Goal: Task Accomplishment & Management: Manage account settings

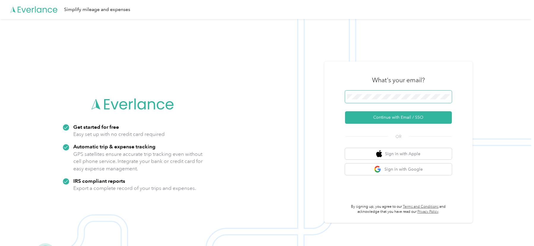
click at [395, 93] on span at bounding box center [398, 96] width 107 height 12
click at [383, 100] on span at bounding box center [398, 96] width 107 height 12
click at [378, 122] on button "Continue with Email / SSO" at bounding box center [398, 117] width 107 height 12
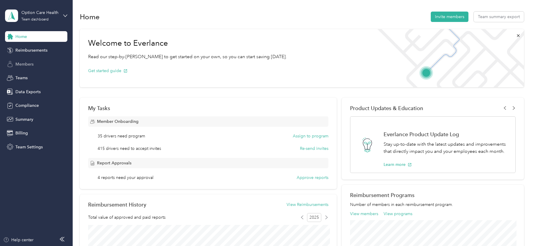
click at [32, 68] on div "Members" at bounding box center [36, 64] width 62 height 11
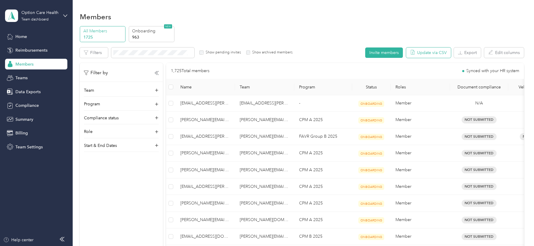
click at [424, 56] on button "Update via CSV" at bounding box center [428, 52] width 45 height 10
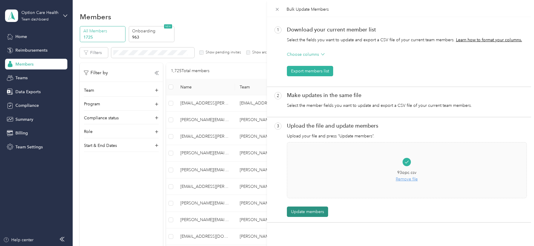
click at [305, 210] on button "Update members" at bounding box center [307, 211] width 41 height 10
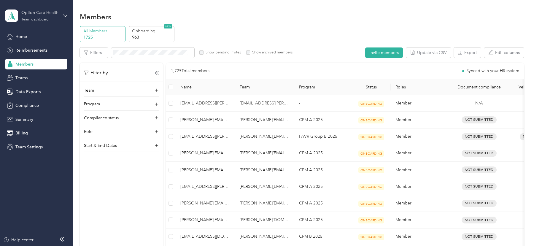
click at [51, 12] on div "Option Care Health" at bounding box center [39, 12] width 37 height 6
click at [38, 76] on div "Log out" at bounding box center [67, 76] width 116 height 10
